Goal: Task Accomplishment & Management: Use online tool/utility

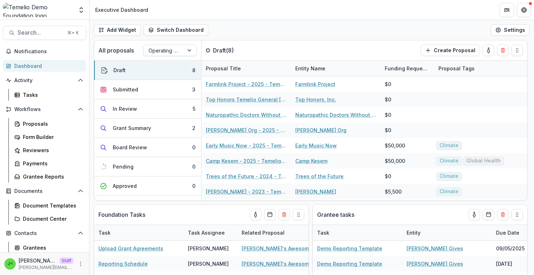
click at [87, 10] on div "Aggregate Analysis Foundations [PERSON_NAME] Foundation [PERSON_NAME] [PERSON_N…" at bounding box center [44, 11] width 89 height 17
click at [84, 10] on icon "Open entity switcher" at bounding box center [81, 9] width 7 height 7
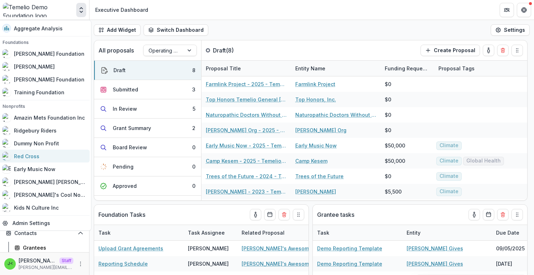
click at [49, 156] on div "Red Cross" at bounding box center [44, 156] width 83 height 9
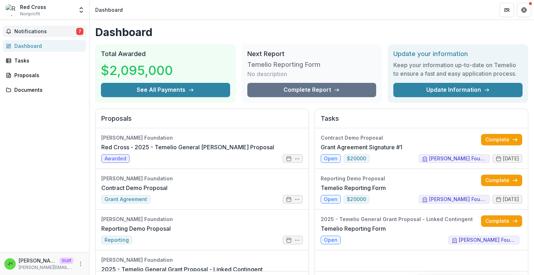
click at [61, 33] on span "Notifications" at bounding box center [45, 32] width 62 height 6
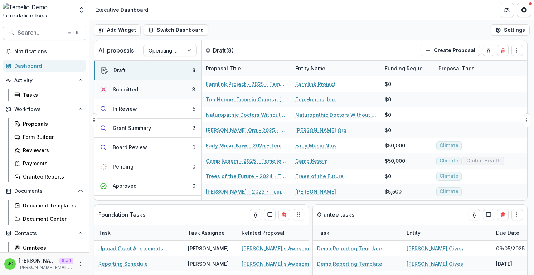
click at [160, 93] on button "Submitted 3" at bounding box center [147, 89] width 107 height 19
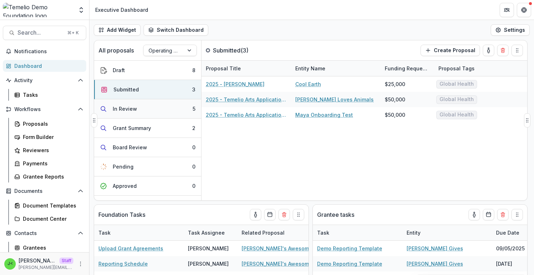
click at [142, 109] on button "In Review 5" at bounding box center [147, 108] width 107 height 19
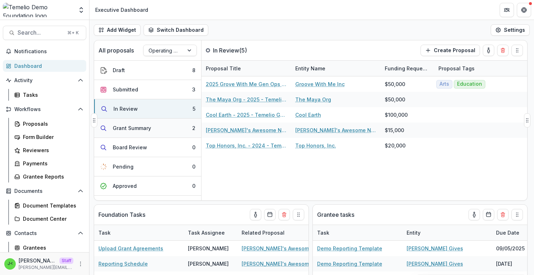
click at [147, 131] on div "Grant Summary" at bounding box center [132, 129] width 38 height 8
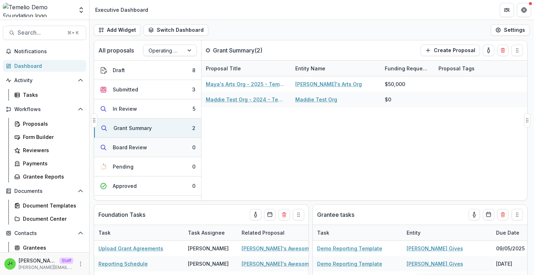
click at [148, 156] on button "Board Review 0" at bounding box center [147, 147] width 107 height 19
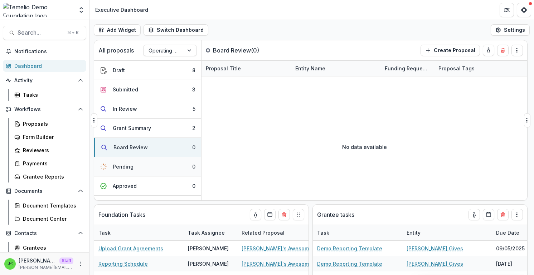
click at [149, 171] on button "Pending 0" at bounding box center [147, 166] width 107 height 19
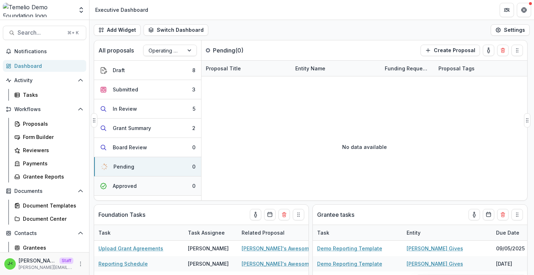
click at [149, 185] on button "Approved 0" at bounding box center [147, 186] width 107 height 19
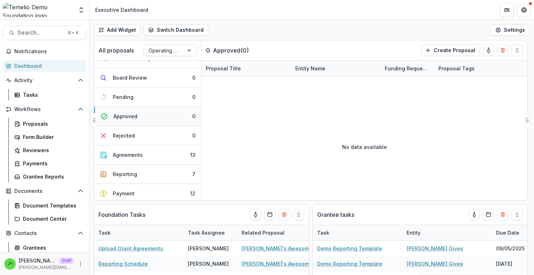
scroll to position [92, 0]
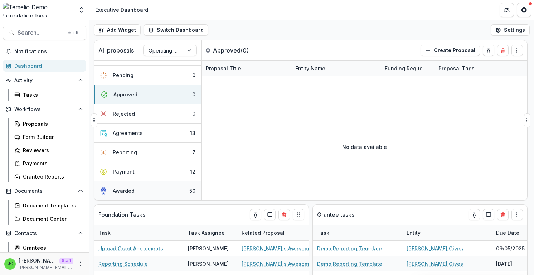
click at [147, 191] on button "Awarded 50" at bounding box center [147, 191] width 107 height 19
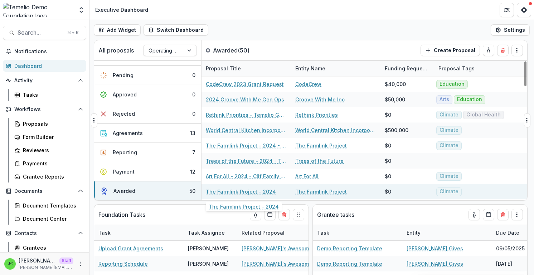
click at [233, 191] on link "The Farmlink Project - 2024" at bounding box center [241, 192] width 70 height 8
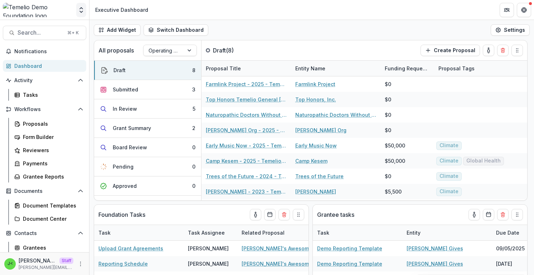
click at [82, 12] on icon "Open entity switcher" at bounding box center [81, 9] width 7 height 7
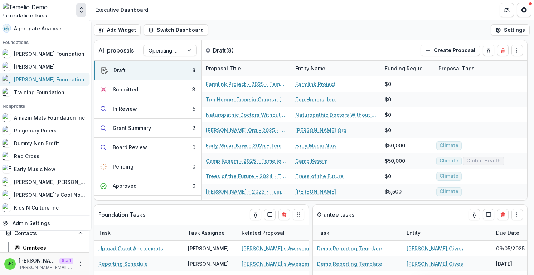
click at [59, 77] on div "[PERSON_NAME] Foundation" at bounding box center [44, 79] width 83 height 9
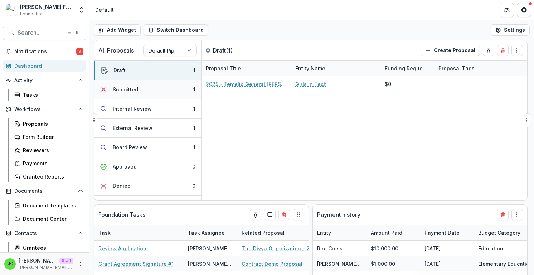
click at [138, 89] on button "Submitted 1" at bounding box center [147, 89] width 107 height 19
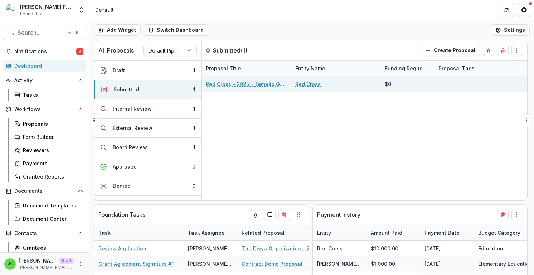
click at [254, 82] on link "Red Cross - 2025 - Temelio General [PERSON_NAME] Proposal" at bounding box center [246, 84] width 81 height 8
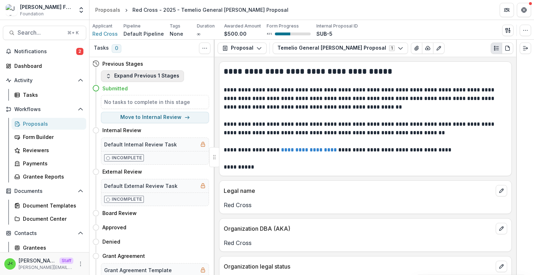
click at [169, 76] on button "Expand Previous 1 Stages" at bounding box center [142, 75] width 83 height 11
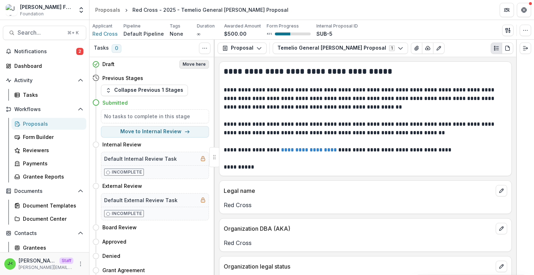
click at [198, 65] on button "Move here" at bounding box center [194, 64] width 30 height 9
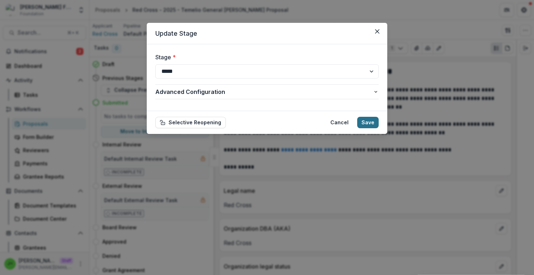
click at [370, 126] on button "Save" at bounding box center [367, 122] width 21 height 11
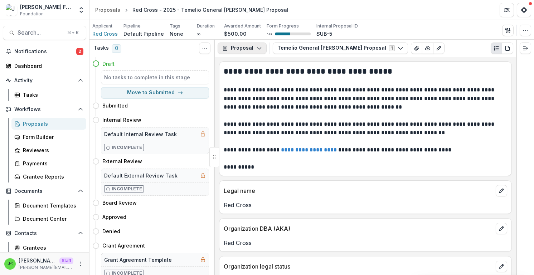
click at [253, 49] on button "Proposal" at bounding box center [242, 48] width 49 height 11
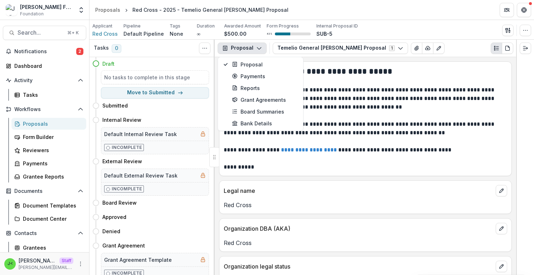
click at [253, 49] on button "Proposal" at bounding box center [242, 48] width 49 height 11
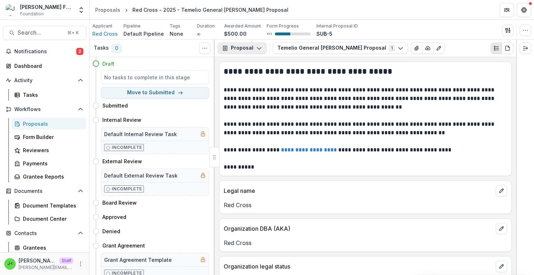
click at [253, 49] on button "Proposal" at bounding box center [242, 48] width 49 height 11
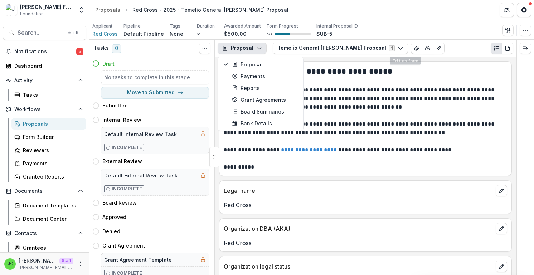
click at [406, 70] on h2 "**********" at bounding box center [364, 71] width 281 height 11
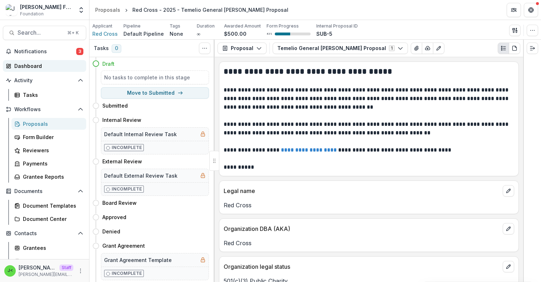
click at [44, 64] on div "Dashboard" at bounding box center [47, 66] width 66 height 8
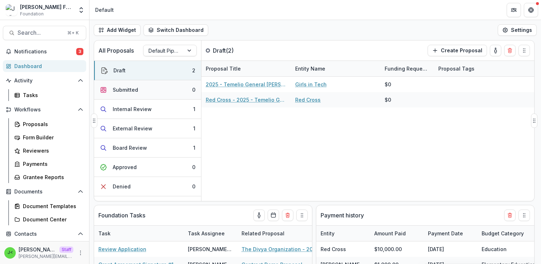
click at [131, 87] on div "Submitted" at bounding box center [125, 90] width 25 height 8
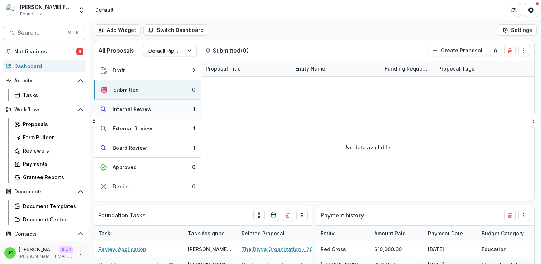
click at [133, 111] on div "Internal Review" at bounding box center [132, 109] width 39 height 8
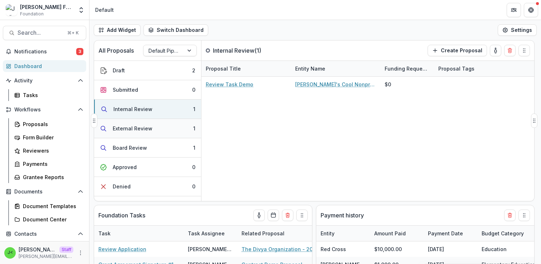
click at [131, 128] on div "External Review" at bounding box center [133, 129] width 40 height 8
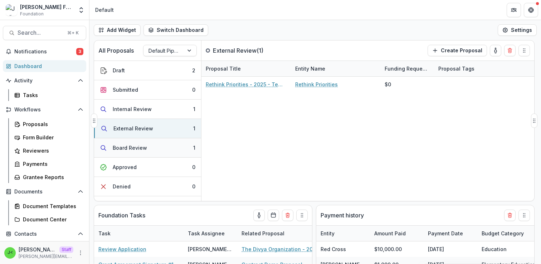
click at [132, 146] on div "Board Review" at bounding box center [130, 148] width 34 height 8
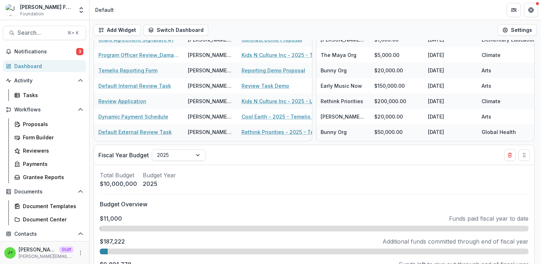
scroll to position [243, 0]
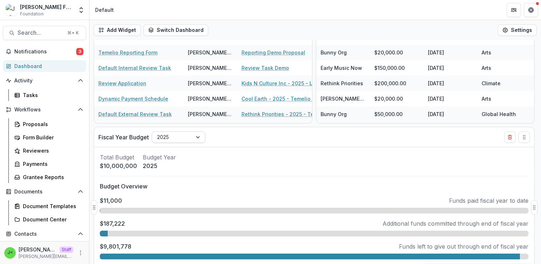
click at [196, 138] on div at bounding box center [198, 137] width 13 height 11
click at [238, 125] on div "Add Widget Switch Dashboard Payments Default New Dashboard Settings All Proposa…" at bounding box center [314, 142] width 451 height 244
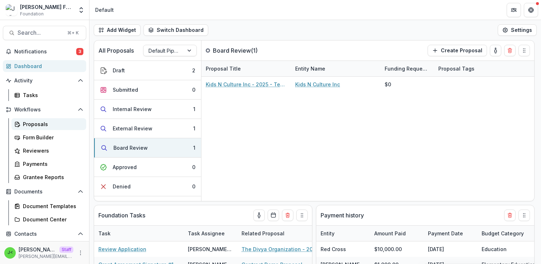
click at [45, 123] on div "Proposals" at bounding box center [52, 124] width 58 height 8
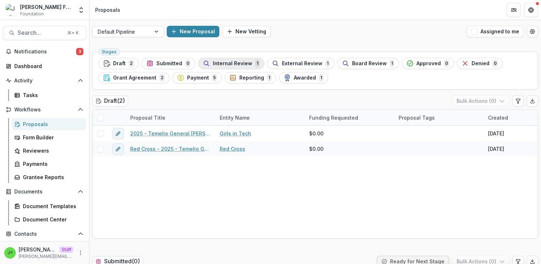
click at [227, 64] on span "Internal Review" at bounding box center [232, 63] width 39 height 6
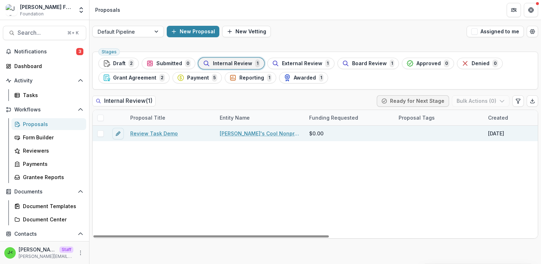
click at [152, 135] on link "Review Task Demo" at bounding box center [154, 134] width 48 height 8
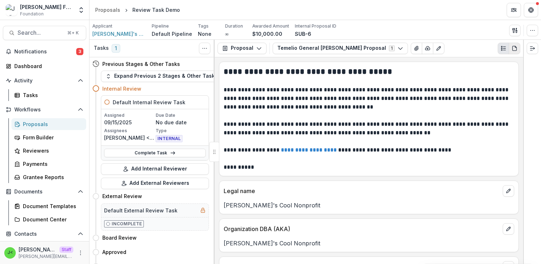
click at [514, 48] on icon "PDF view" at bounding box center [515, 48] width 6 height 6
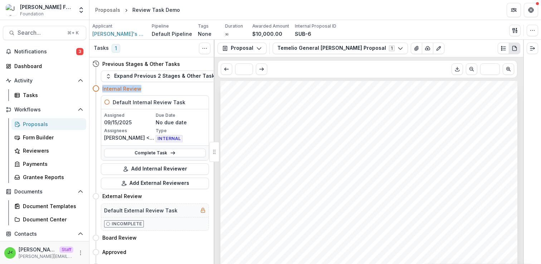
drag, startPoint x: 145, startPoint y: 88, endPoint x: 103, endPoint y: 87, distance: 42.6
click at [102, 87] on div "Internal Review" at bounding box center [155, 89] width 107 height 8
click at [150, 88] on div "Internal Review" at bounding box center [155, 89] width 107 height 8
click at [145, 154] on link "Complete Task" at bounding box center [155, 152] width 102 height 9
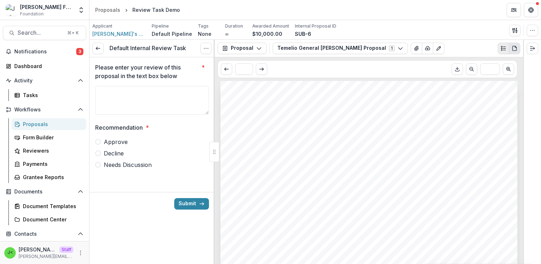
click at [504, 48] on icon "Plaintext view" at bounding box center [504, 48] width 6 height 6
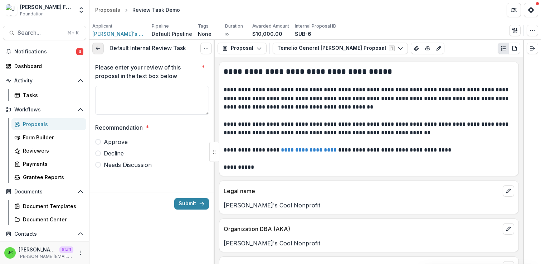
click at [97, 48] on icon at bounding box center [98, 48] width 6 height 6
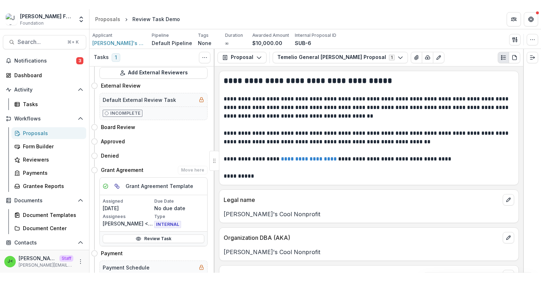
scroll to position [107, 1]
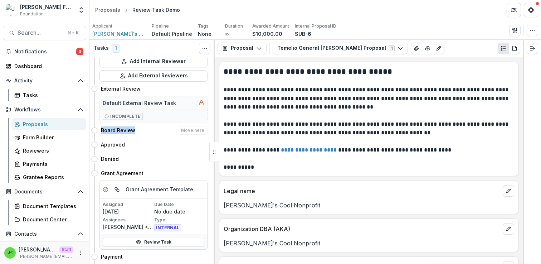
drag, startPoint x: 140, startPoint y: 133, endPoint x: 97, endPoint y: 133, distance: 43.6
click at [96, 133] on div "Board Review Move here" at bounding box center [149, 130] width 117 height 14
